Goal: Find specific page/section: Find specific page/section

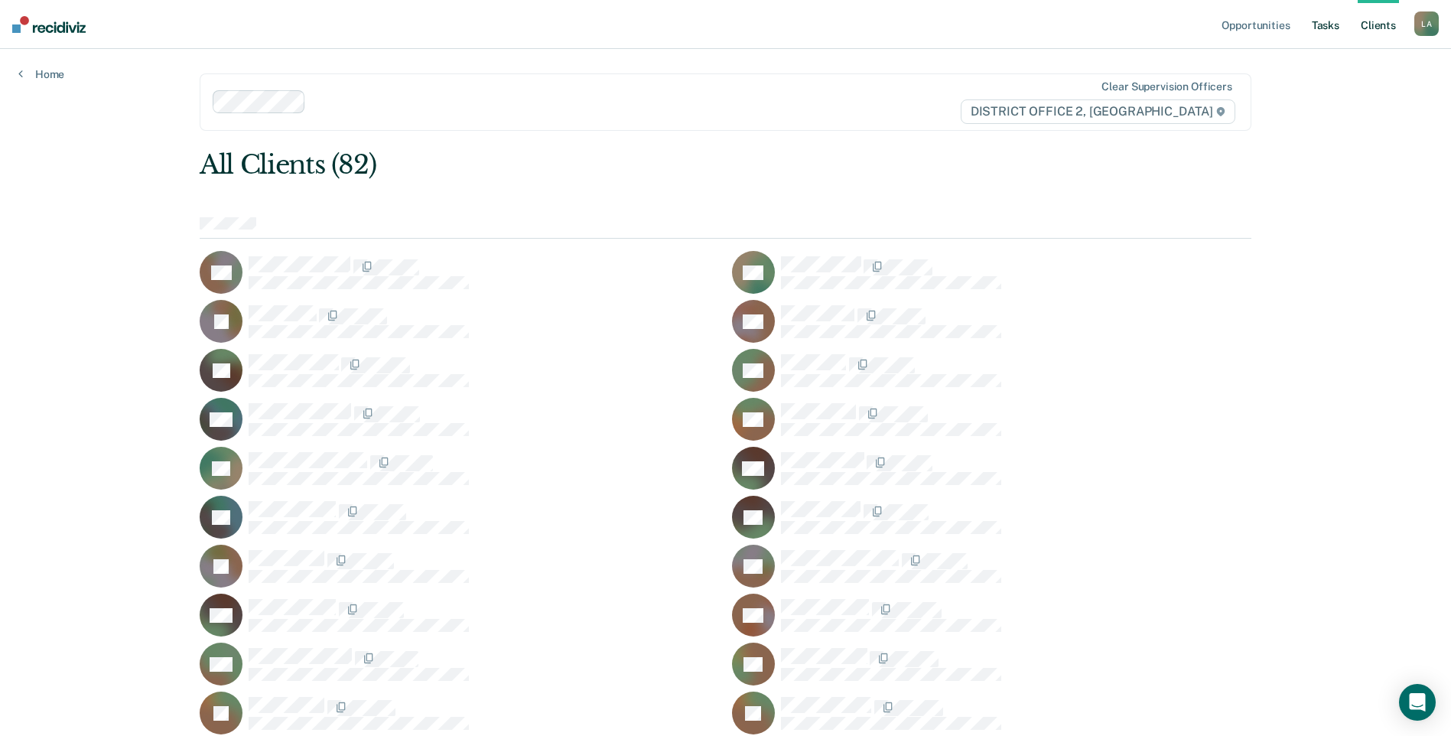
click at [1319, 22] on link "Tasks" at bounding box center [1325, 24] width 34 height 49
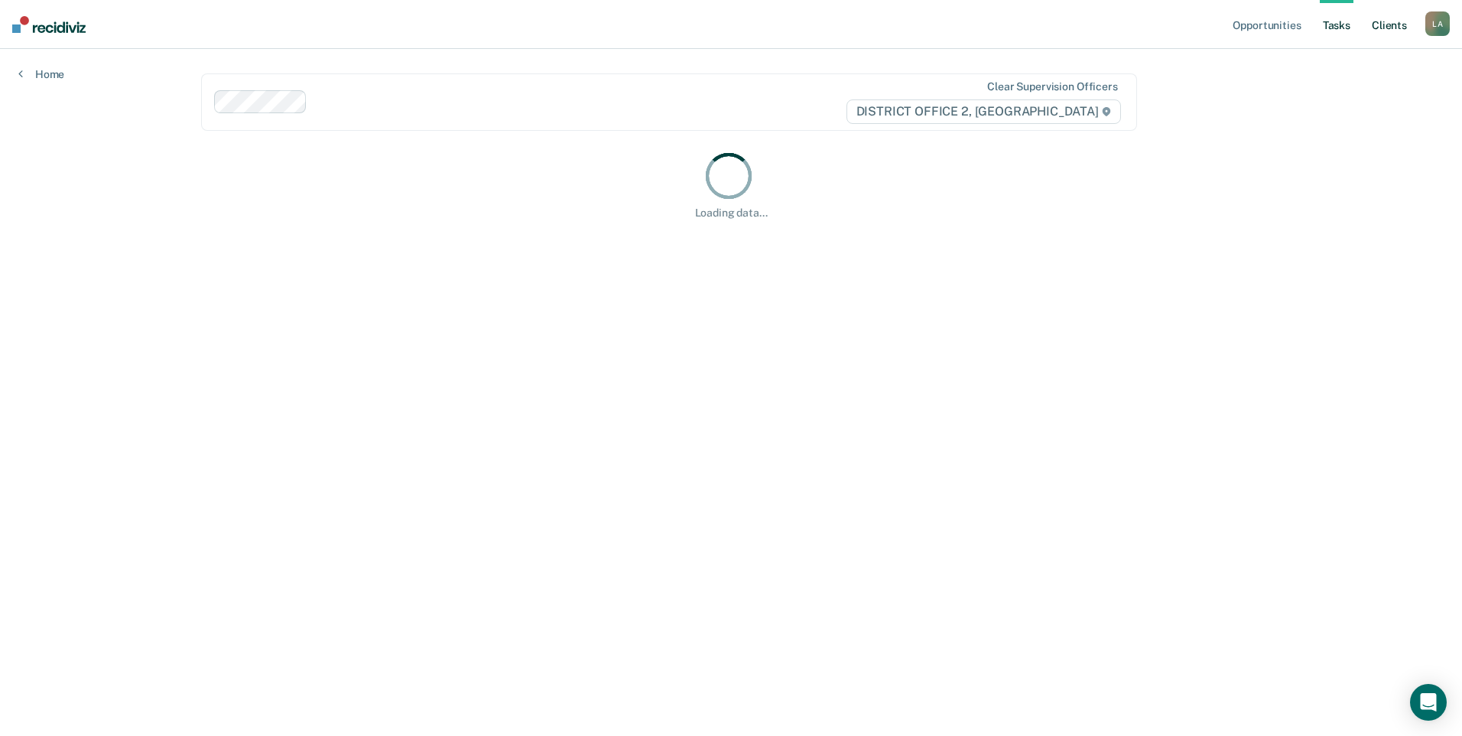
click at [1376, 28] on link "Client s" at bounding box center [1389, 24] width 41 height 49
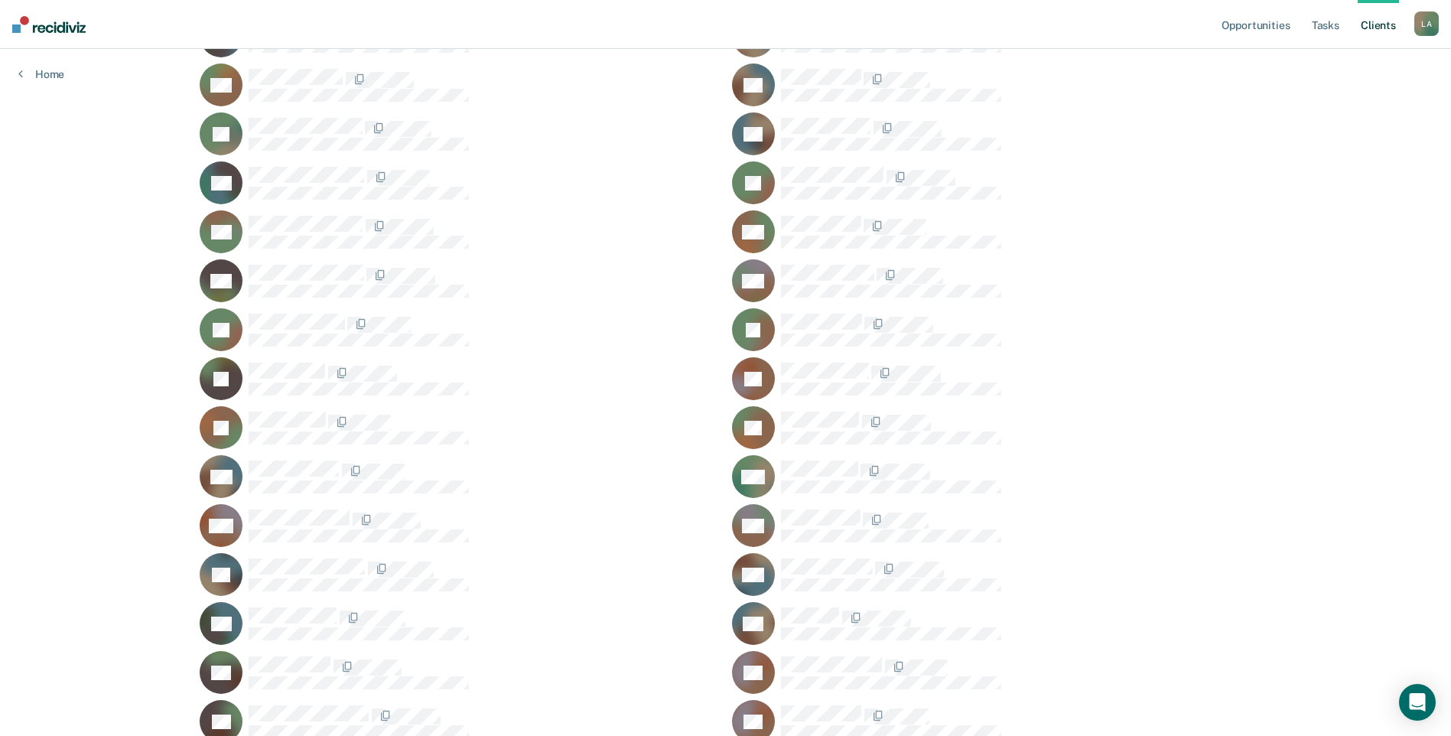
scroll to position [971, 0]
drag, startPoint x: 538, startPoint y: 597, endPoint x: 82, endPoint y: 415, distance: 490.7
click at [82, 415] on div "Opportunities Tasks Client s [PERSON_NAME] L A Profile How it works Log Out Hom…" at bounding box center [725, 185] width 1451 height 2312
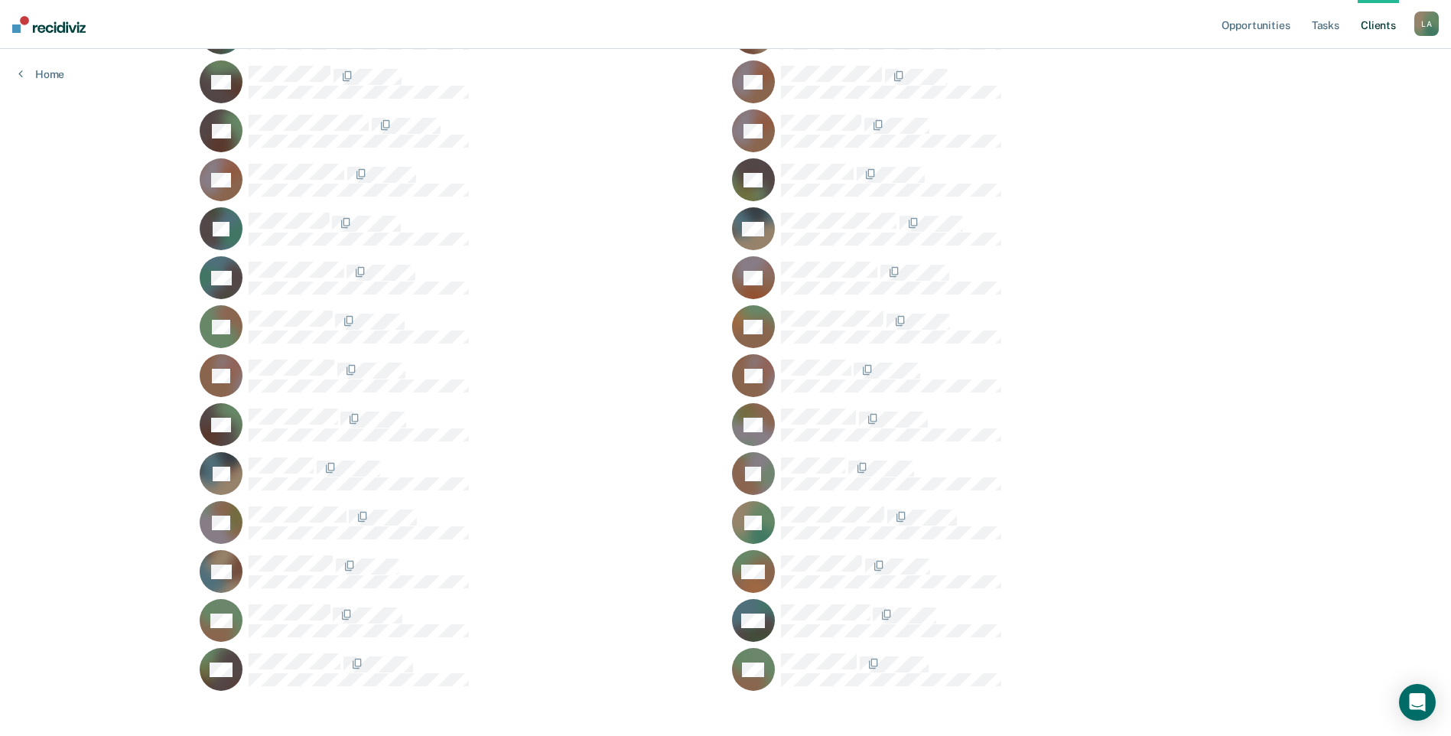
scroll to position [1560, 0]
click at [1324, 31] on link "Tasks" at bounding box center [1325, 24] width 34 height 49
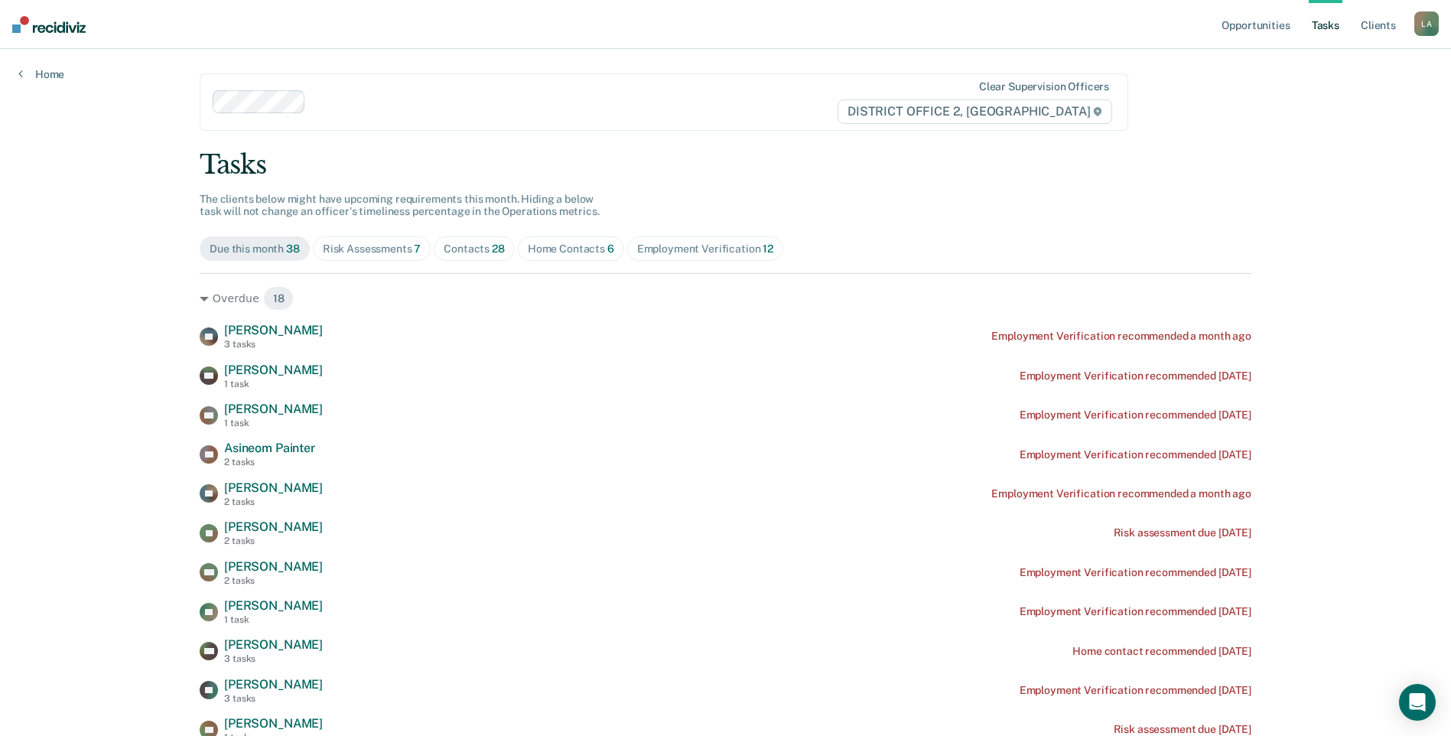
click at [394, 245] on div "Risk Assessments 7" at bounding box center [372, 248] width 99 height 13
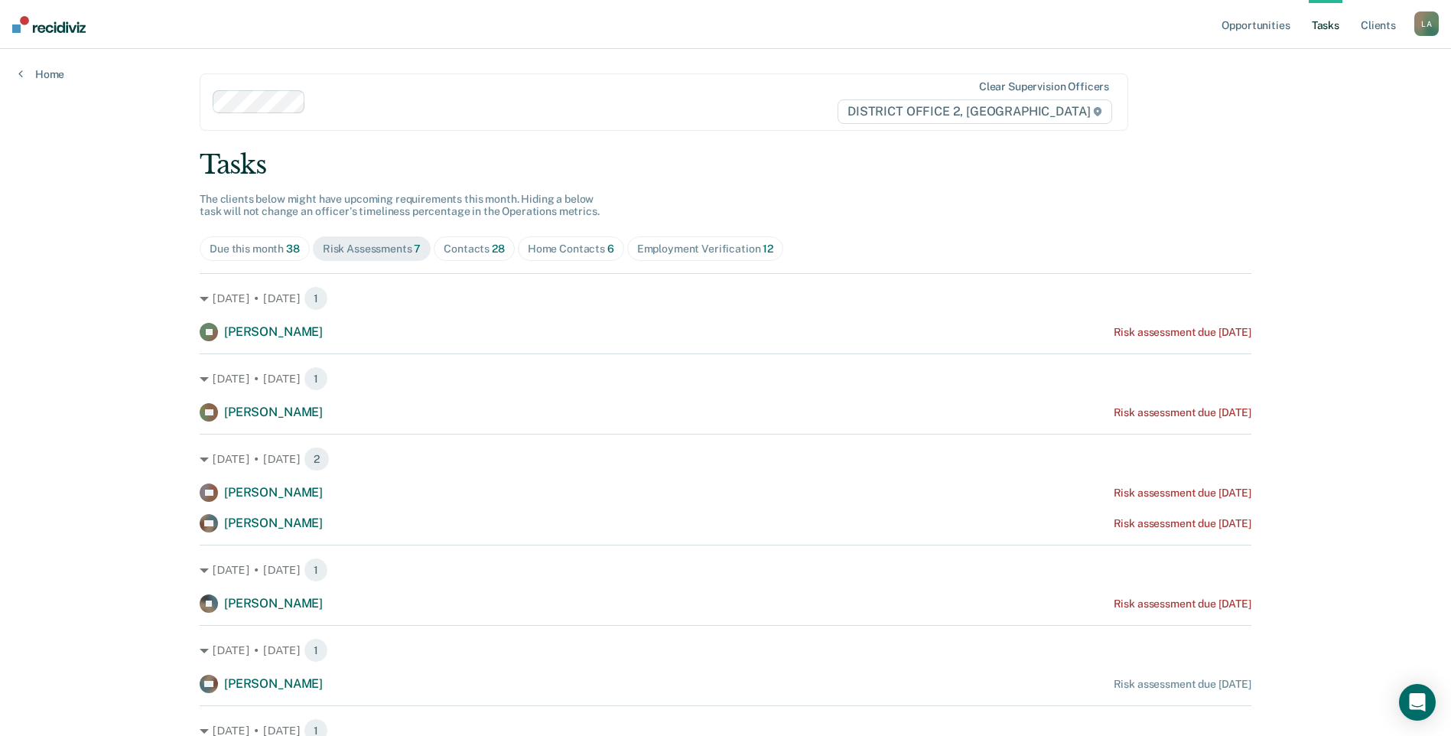
click at [543, 247] on div "Home Contacts 6" at bounding box center [571, 248] width 86 height 13
